Goal: Transaction & Acquisition: Obtain resource

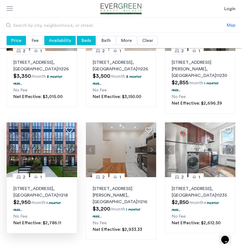
scroll to position [307, 0]
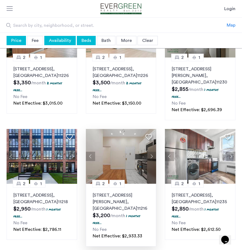
click at [151, 152] on button "Next apartment" at bounding box center [151, 156] width 9 height 9
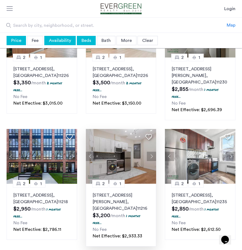
click at [152, 152] on button "Next apartment" at bounding box center [151, 156] width 9 height 9
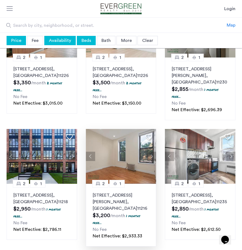
click at [152, 152] on button "Next apartment" at bounding box center [151, 156] width 9 height 9
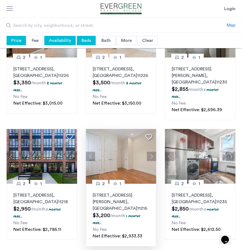
click at [152, 152] on button "Next apartment" at bounding box center [151, 156] width 9 height 9
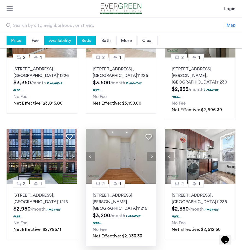
click at [152, 152] on button "Next apartment" at bounding box center [151, 156] width 9 height 9
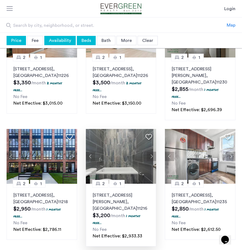
click at [152, 152] on button "Next apartment" at bounding box center [151, 156] width 9 height 9
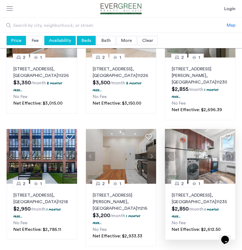
click at [230, 152] on button "Next apartment" at bounding box center [230, 156] width 9 height 9
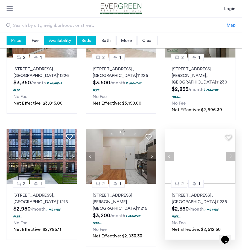
click at [230, 148] on div at bounding box center [200, 156] width 71 height 55
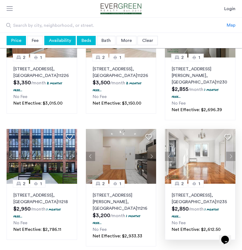
click at [230, 152] on button "Next apartment" at bounding box center [230, 156] width 9 height 9
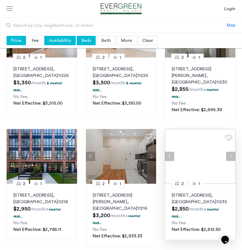
click at [230, 152] on button "Next apartment" at bounding box center [230, 156] width 9 height 9
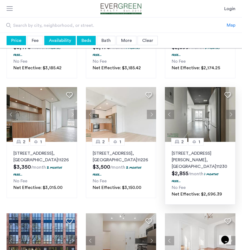
scroll to position [213, 0]
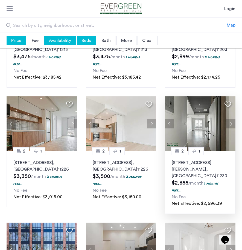
click at [232, 122] on button "Next apartment" at bounding box center [230, 123] width 9 height 9
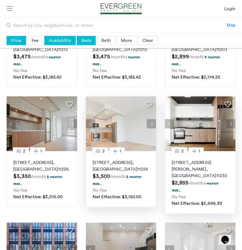
click at [150, 124] on button "Next apartment" at bounding box center [151, 123] width 9 height 9
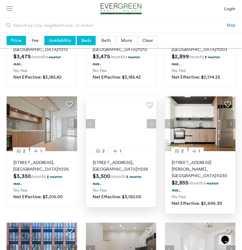
click at [150, 124] on div at bounding box center [121, 123] width 71 height 55
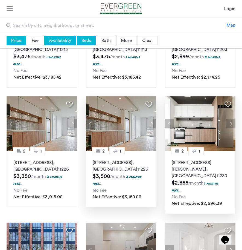
click at [150, 124] on button "Next apartment" at bounding box center [151, 123] width 9 height 9
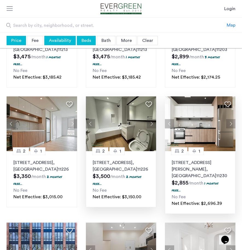
click at [150, 124] on button "Next apartment" at bounding box center [151, 123] width 9 height 9
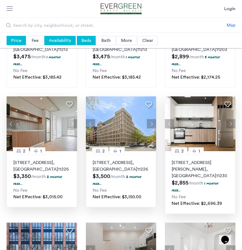
click at [74, 125] on button "Next apartment" at bounding box center [72, 123] width 9 height 9
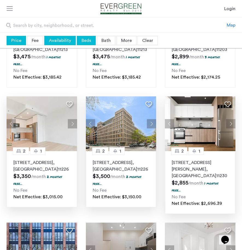
click at [74, 125] on button "Next apartment" at bounding box center [72, 123] width 9 height 9
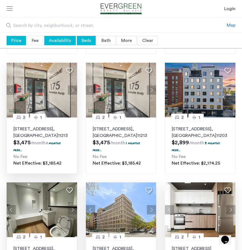
scroll to position [113, 0]
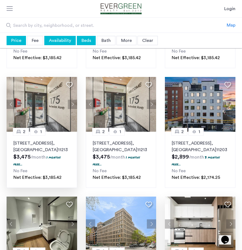
click at [70, 104] on button "Next apartment" at bounding box center [72, 104] width 9 height 9
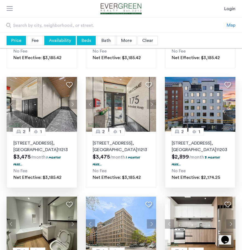
click at [232, 108] on img at bounding box center [200, 104] width 71 height 55
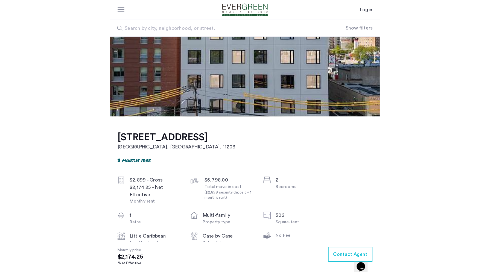
scroll to position [56, 0]
